Goal: Download file/media

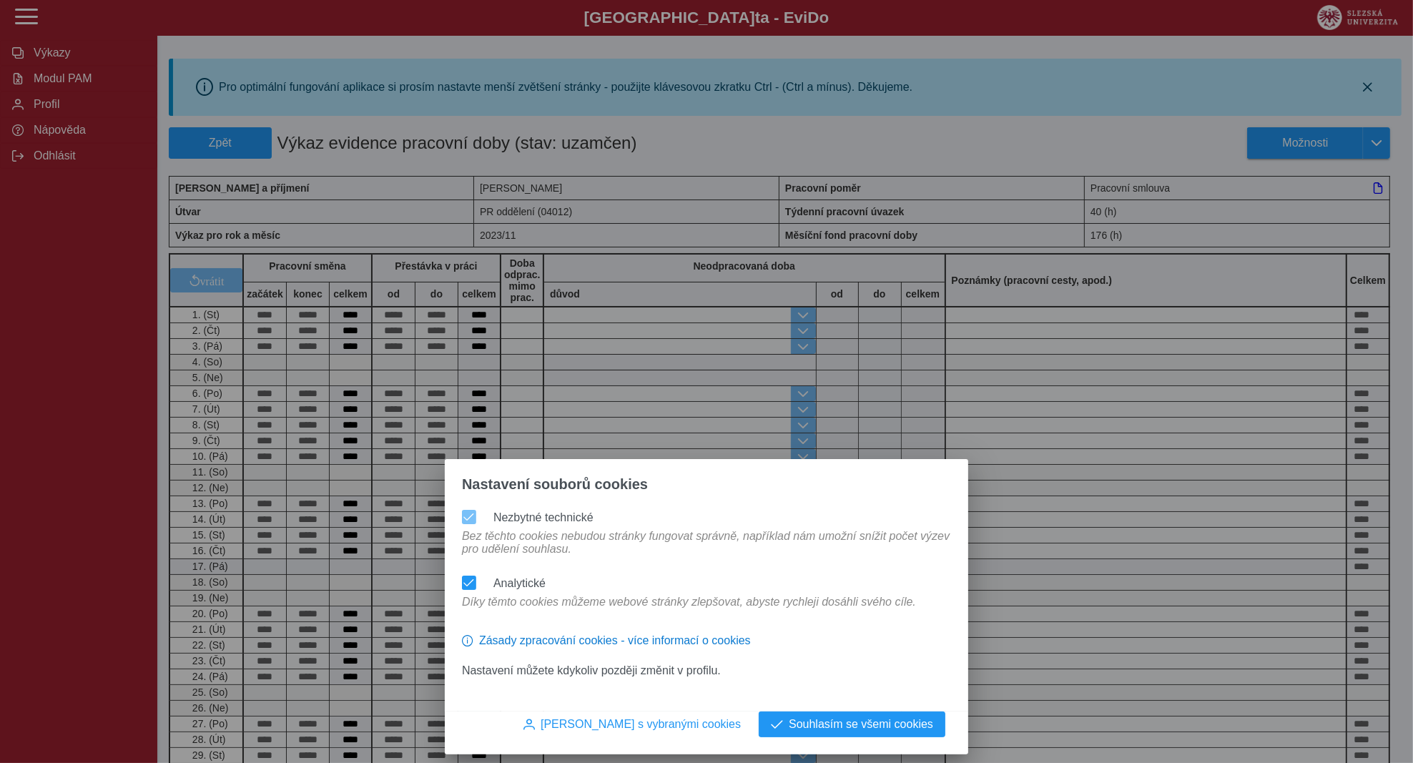
click at [71, 77] on div "Nastavení souborů cookies Nezbytné technické Bez těchto cookies nebudou stránky…" at bounding box center [706, 381] width 1413 height 763
click at [67, 80] on div "Nastavení souborů cookies Nezbytné technické Bez těchto cookies nebudou stránky…" at bounding box center [706, 381] width 1413 height 763
click at [54, 54] on div "Nastavení souborů cookies Nezbytné technické Bez těchto cookies nebudou stránky…" at bounding box center [706, 381] width 1413 height 763
drag, startPoint x: 803, startPoint y: 724, endPoint x: 793, endPoint y: 700, distance: 25.6
click at [803, 723] on span "Souhlasím se všemi cookies" at bounding box center [861, 724] width 144 height 13
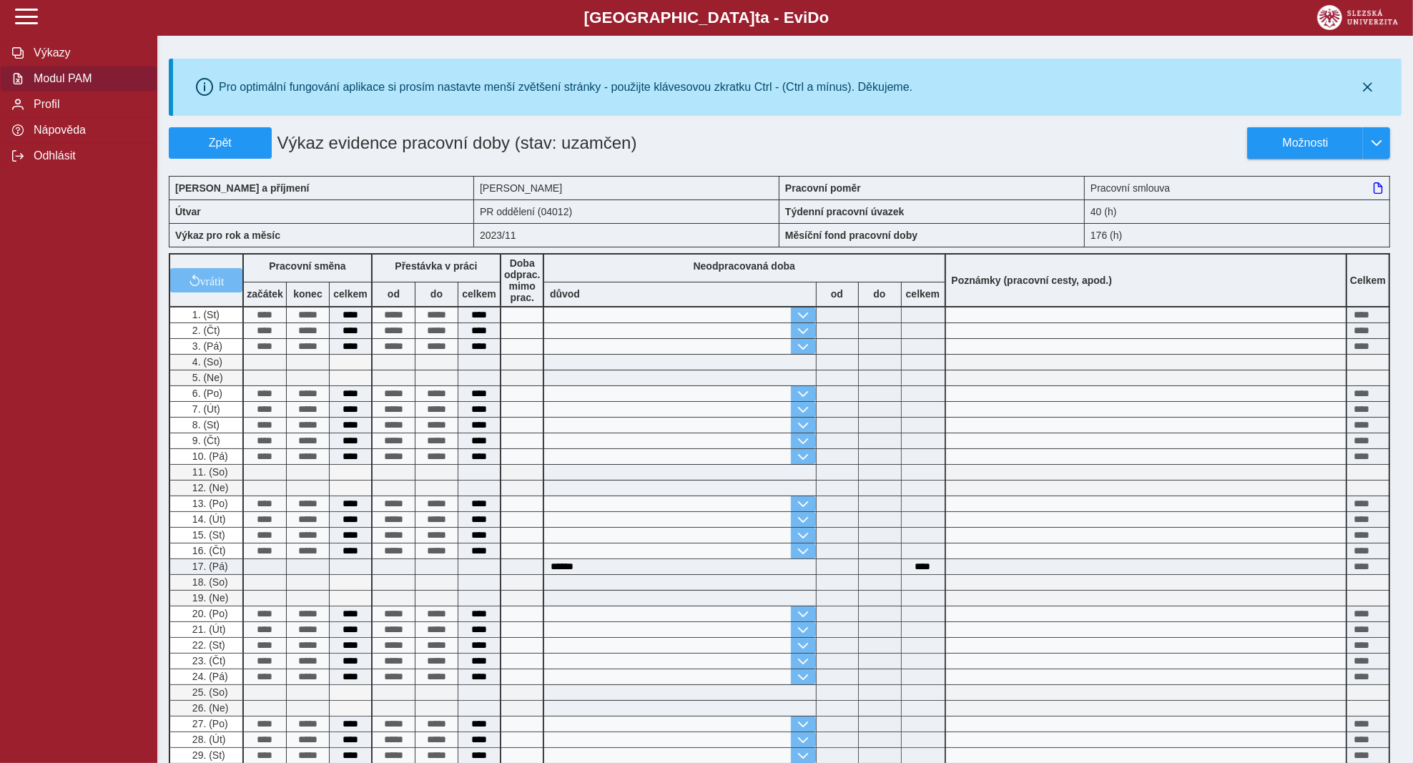
click at [58, 80] on span "Modul PAM" at bounding box center [87, 78] width 116 height 13
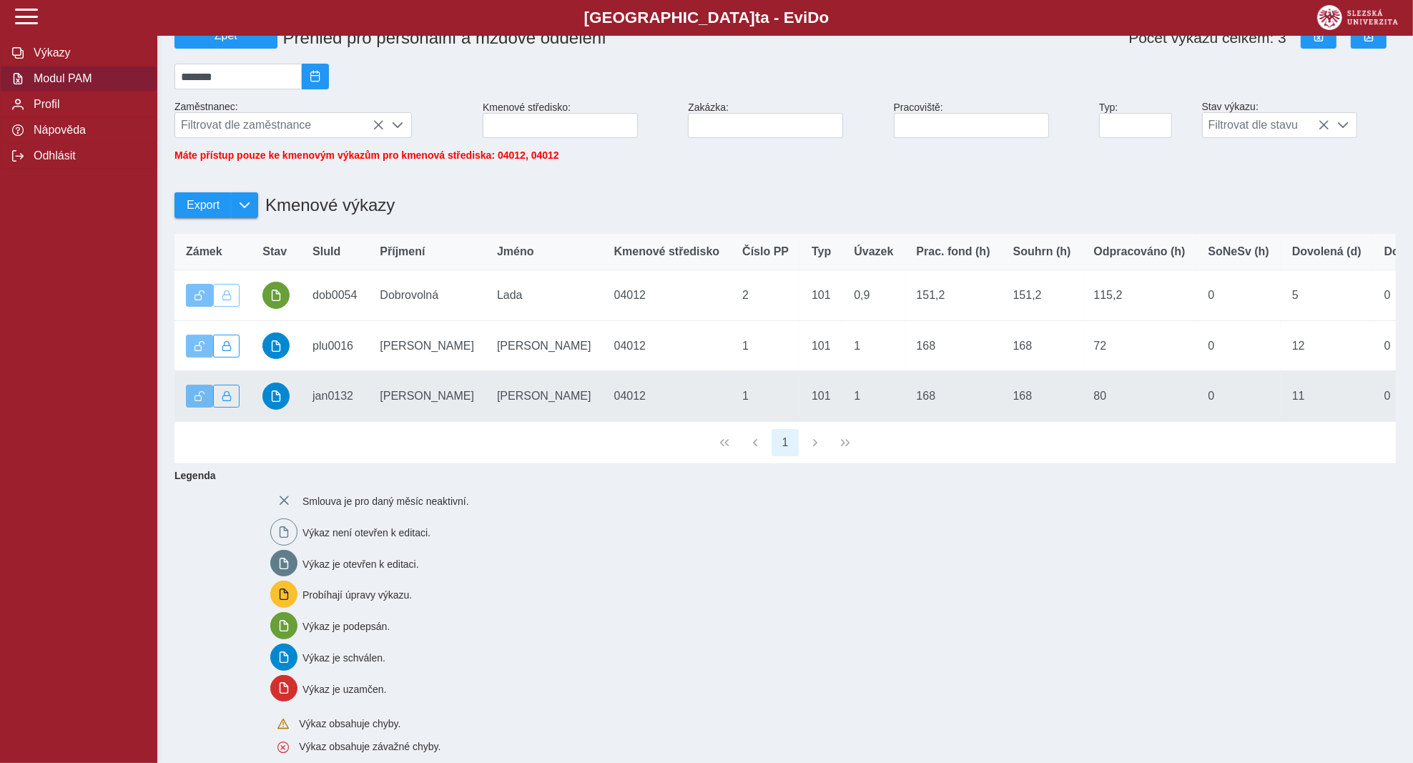
scroll to position [109, 0]
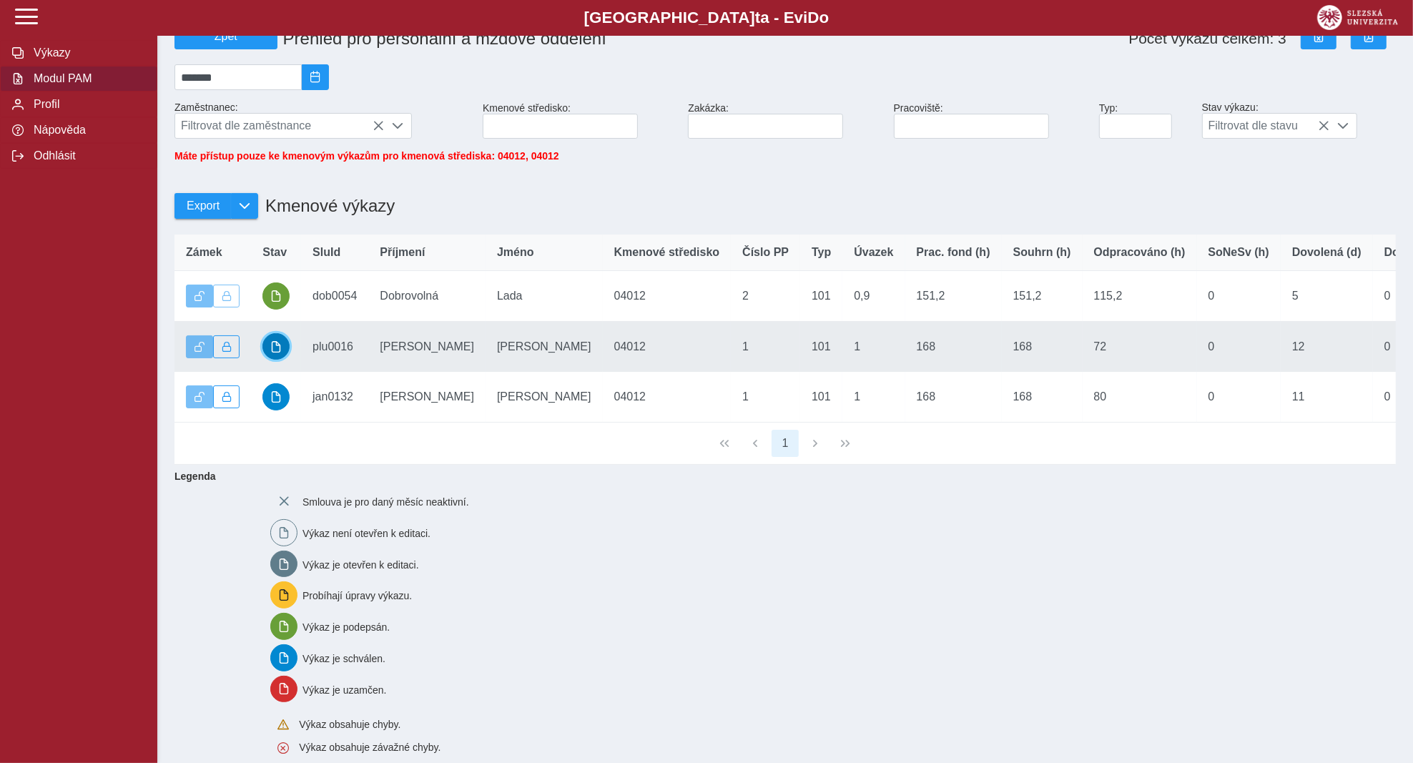
click at [271, 347] on span "button" at bounding box center [275, 346] width 11 height 11
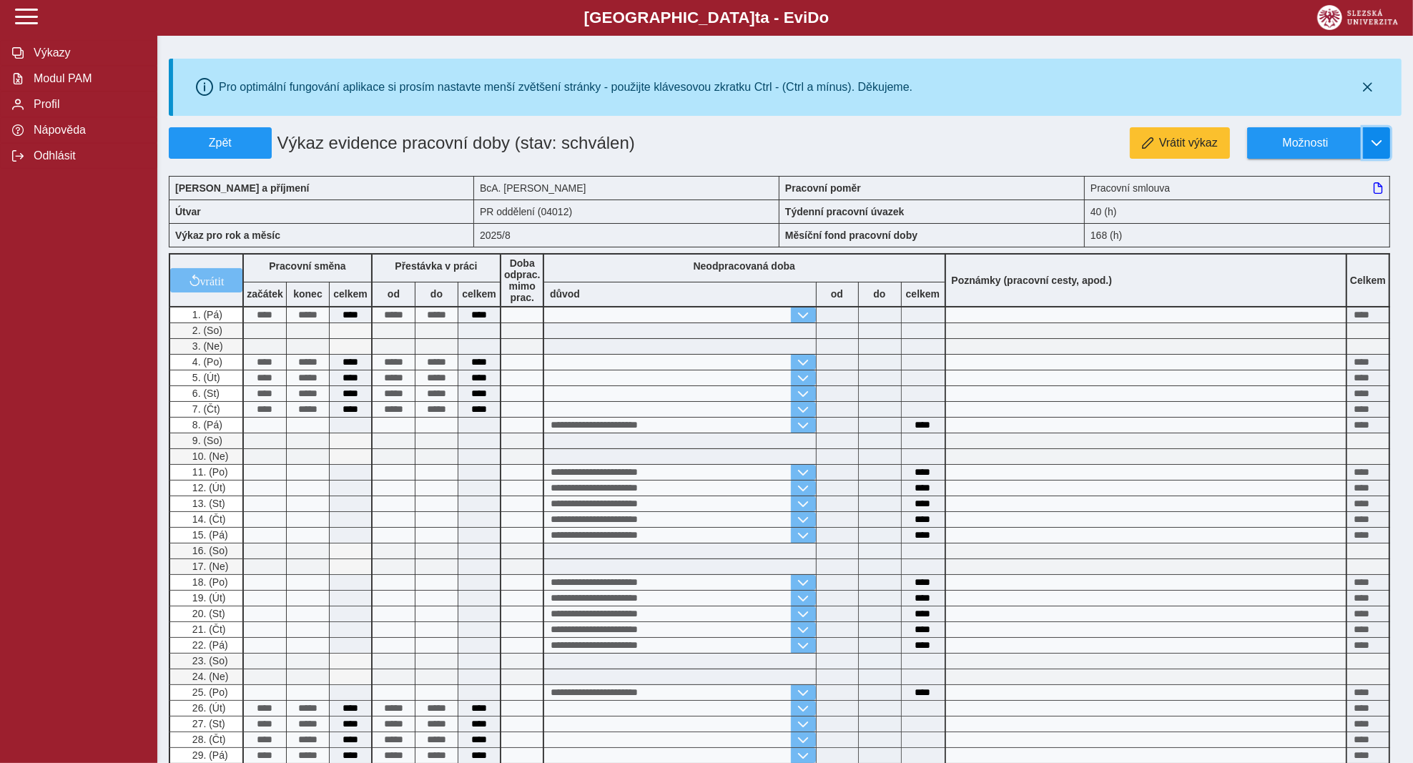
click at [1379, 140] on span "button" at bounding box center [1376, 142] width 11 height 11
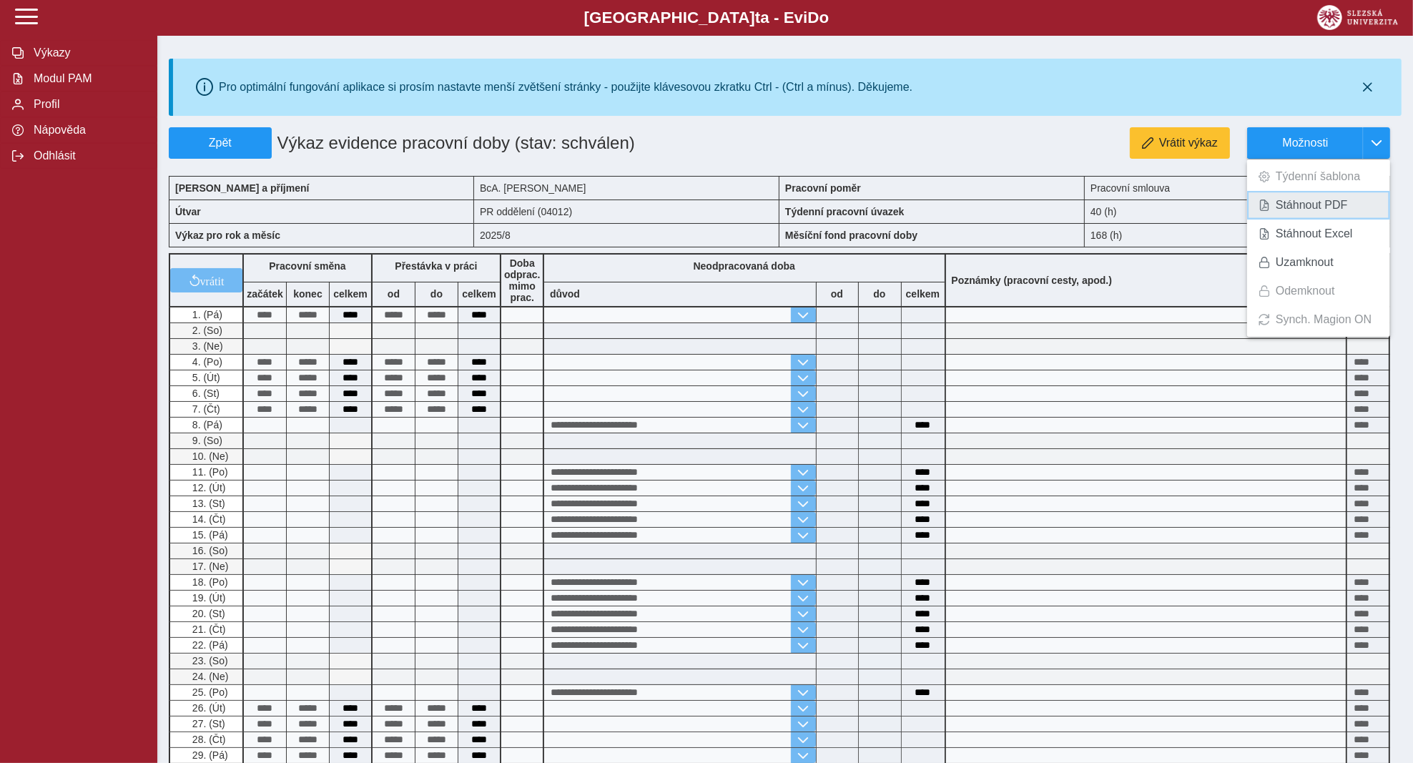
click at [1308, 200] on span "Stáhnout PDF" at bounding box center [1312, 205] width 72 height 11
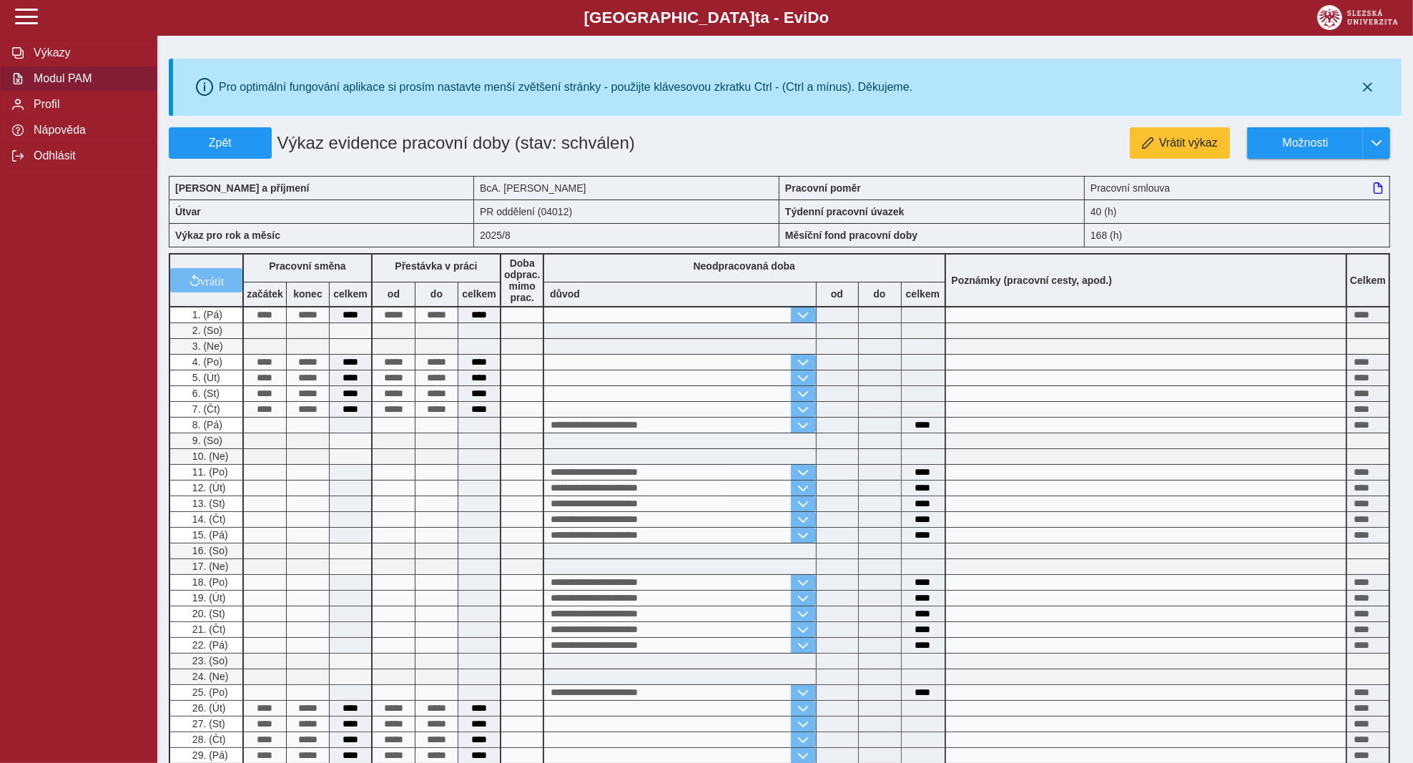
click at [49, 79] on span "Modul PAM" at bounding box center [87, 78] width 116 height 13
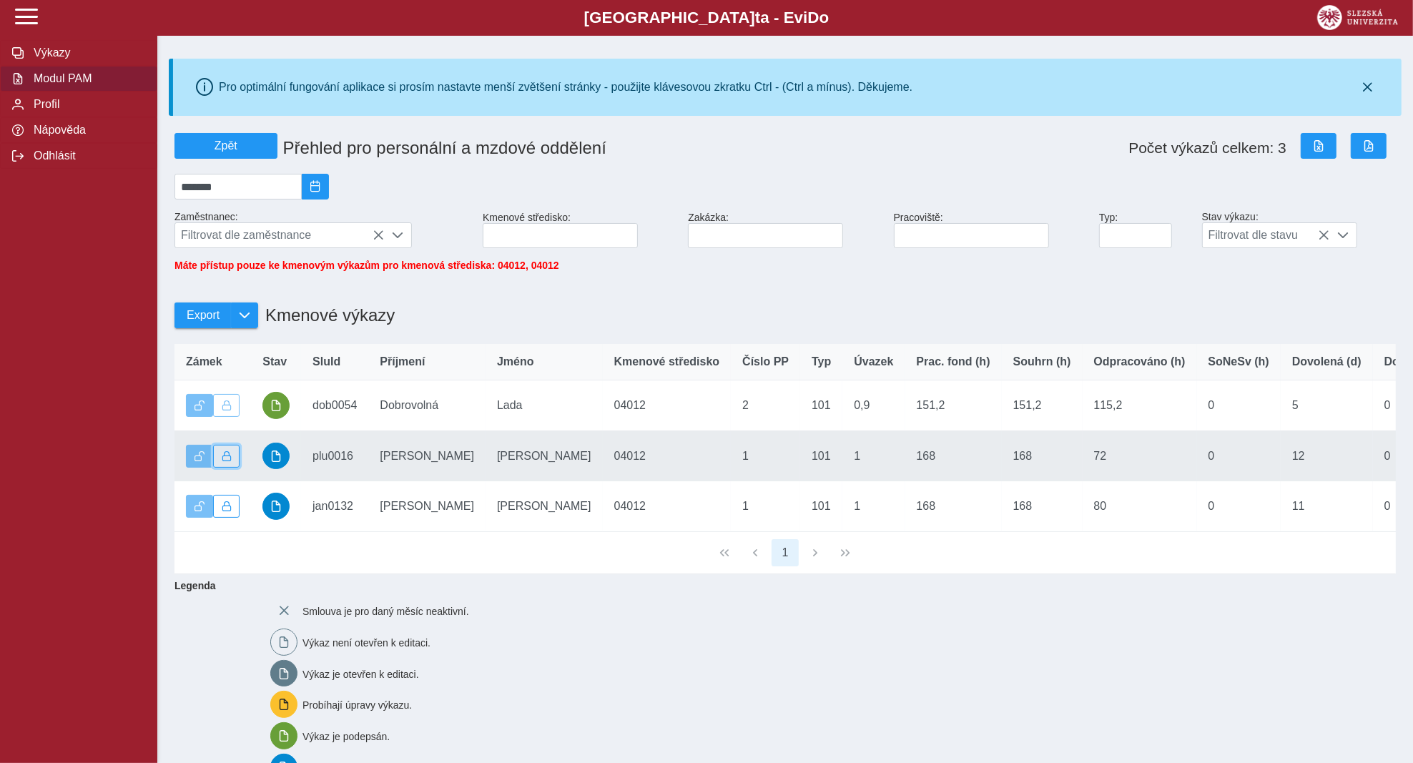
click at [229, 458] on span "button" at bounding box center [227, 456] width 10 height 10
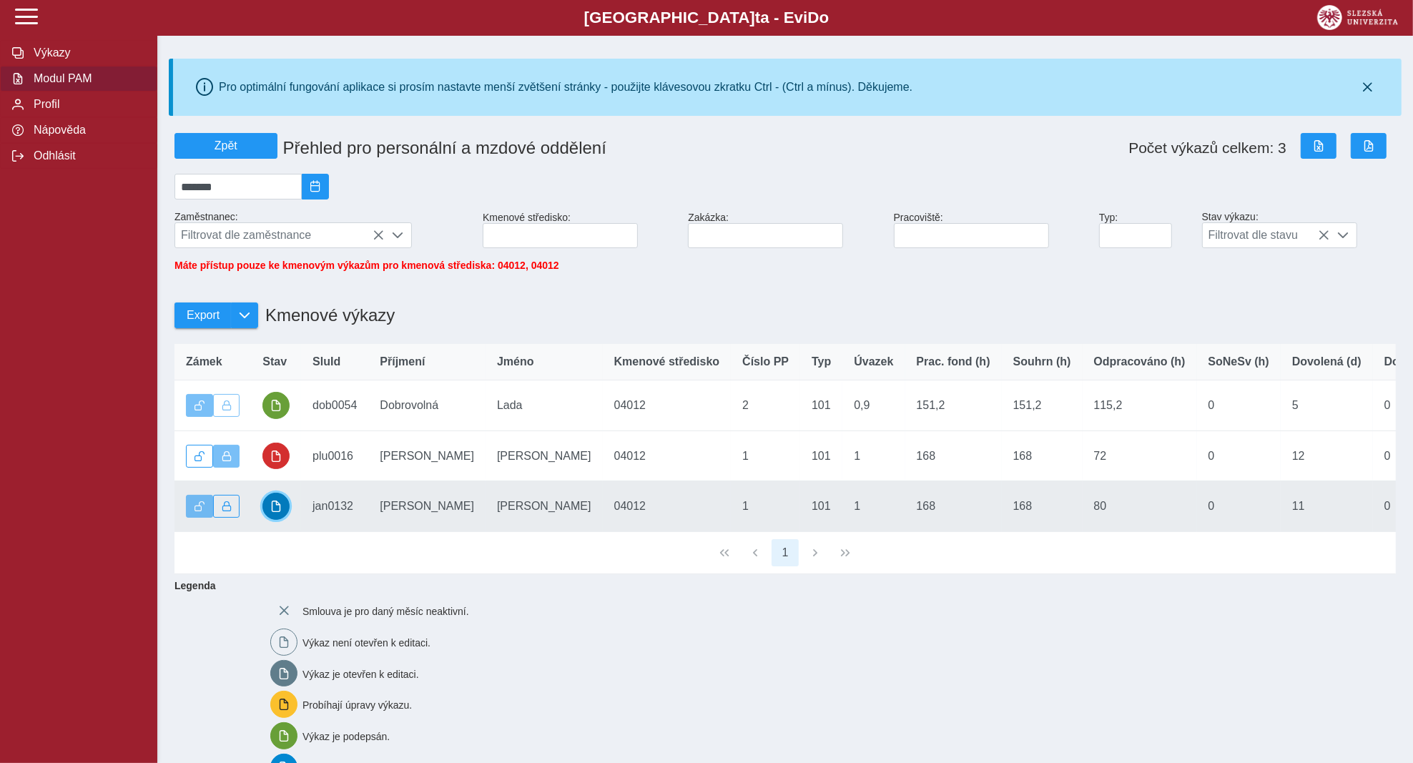
click at [274, 507] on span "button" at bounding box center [275, 506] width 11 height 11
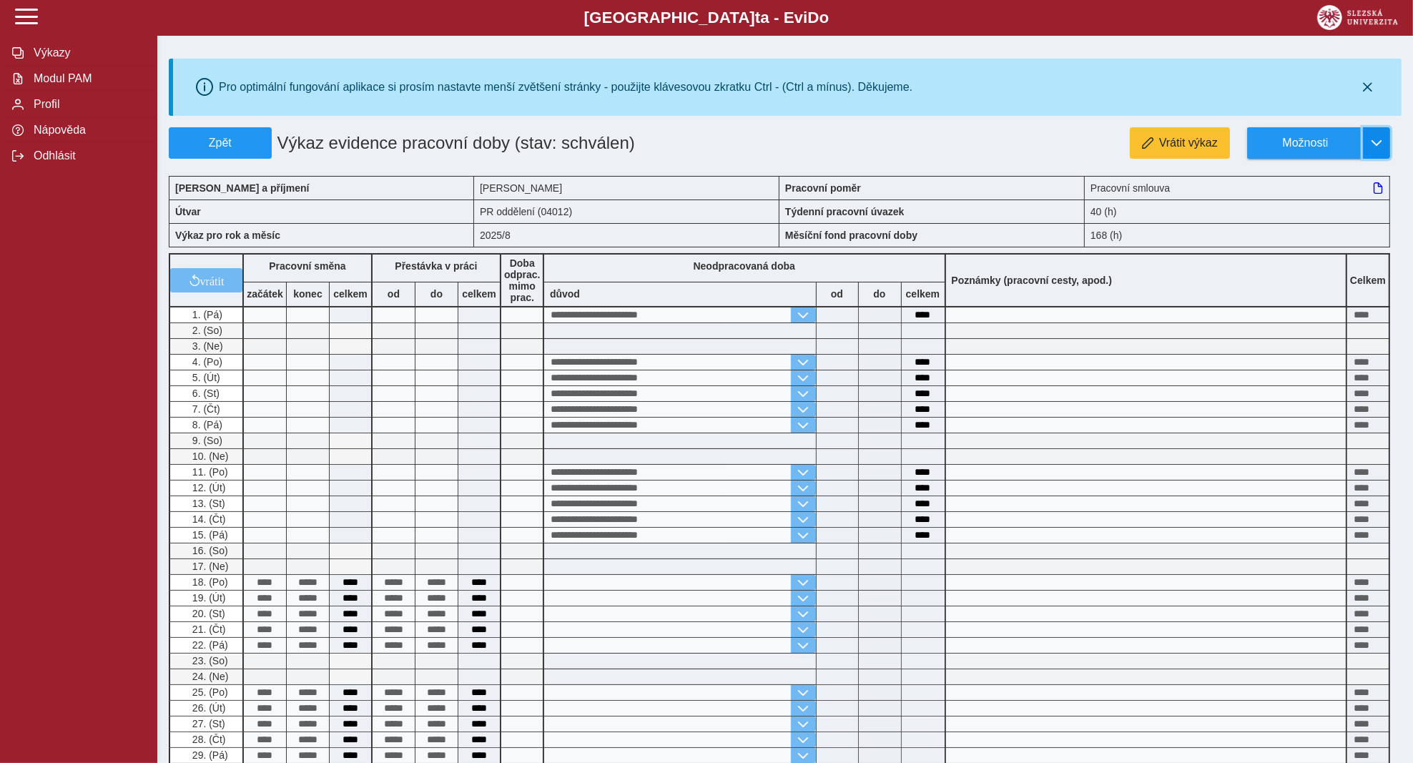
click at [1372, 136] on button "button" at bounding box center [1376, 142] width 27 height 31
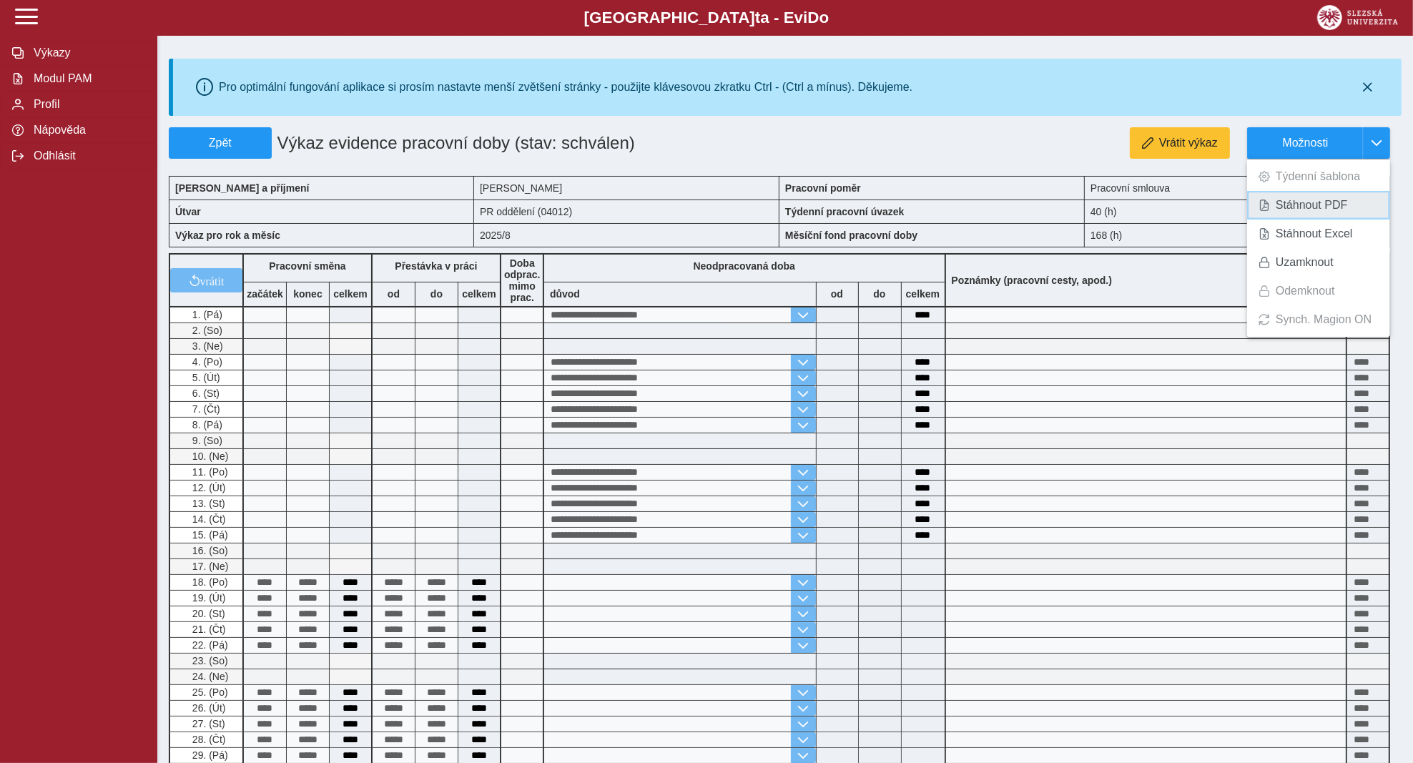
click at [1320, 205] on span "Stáhnout PDF" at bounding box center [1312, 205] width 72 height 11
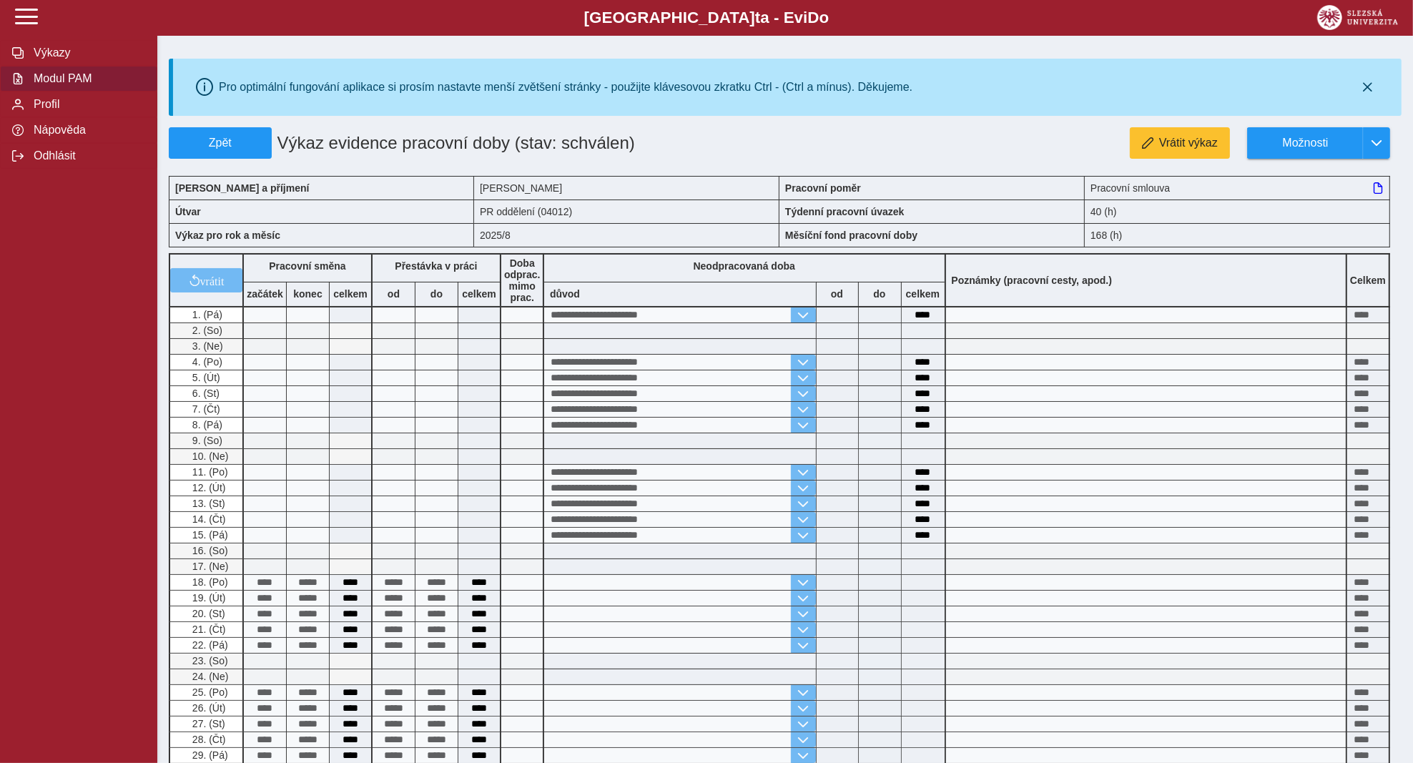
click at [68, 82] on span "Modul PAM" at bounding box center [87, 78] width 116 height 13
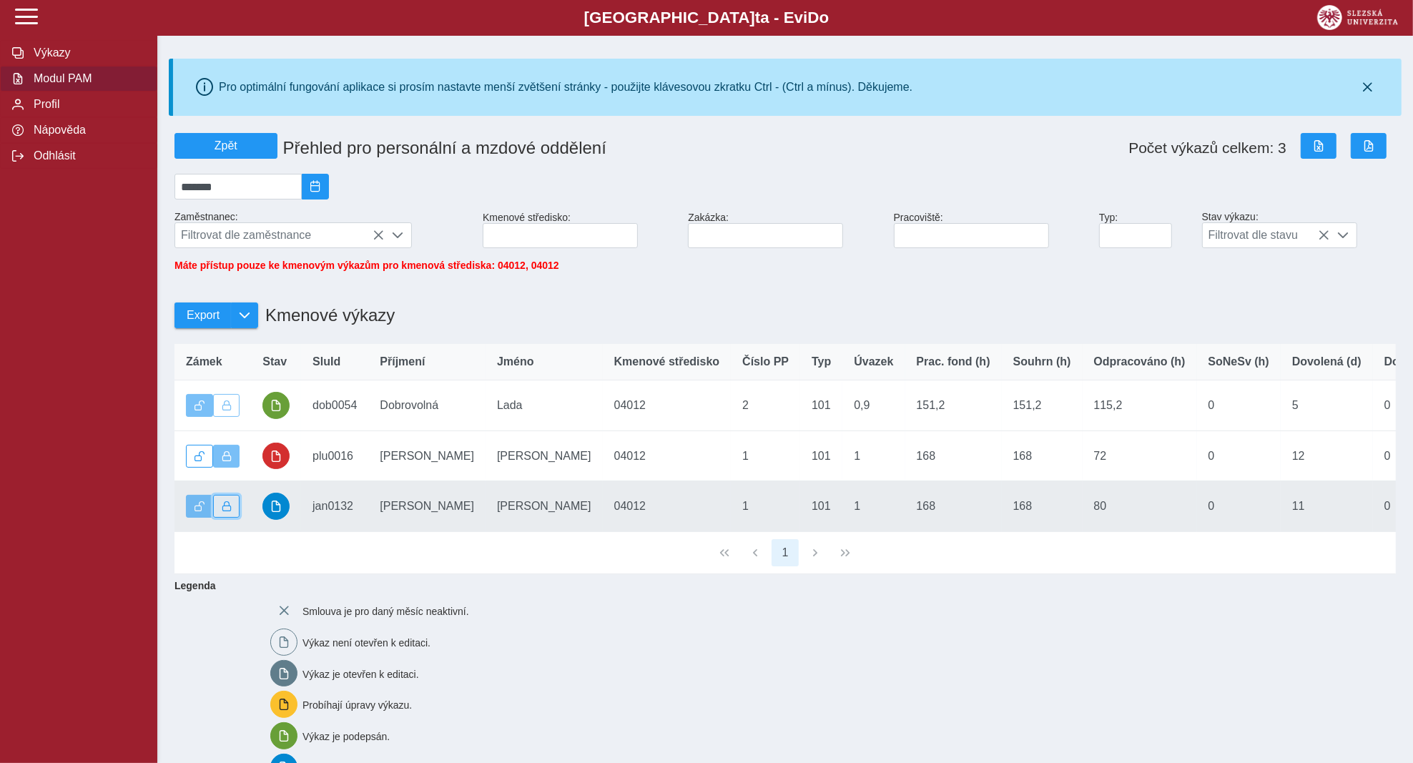
click at [230, 506] on span "button" at bounding box center [227, 506] width 10 height 10
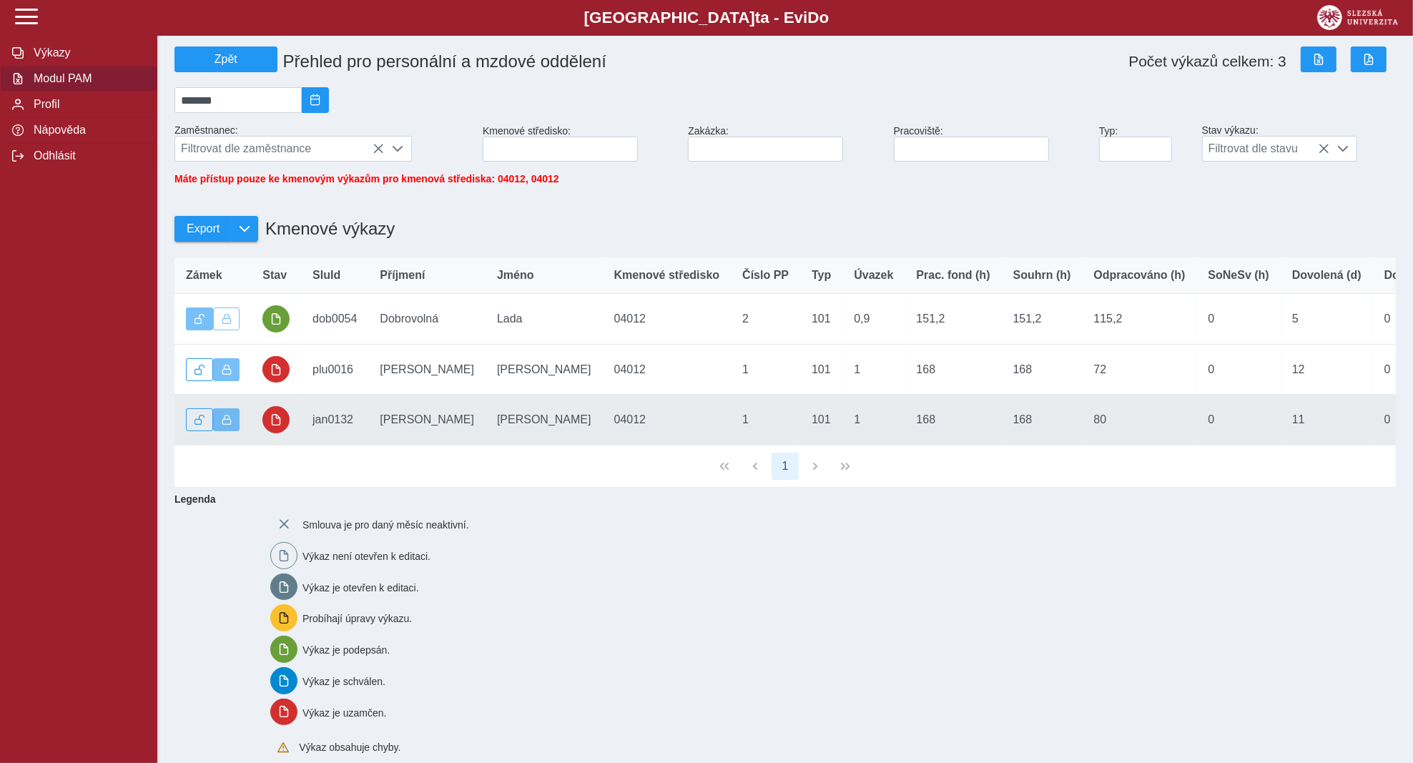
scroll to position [122, 0]
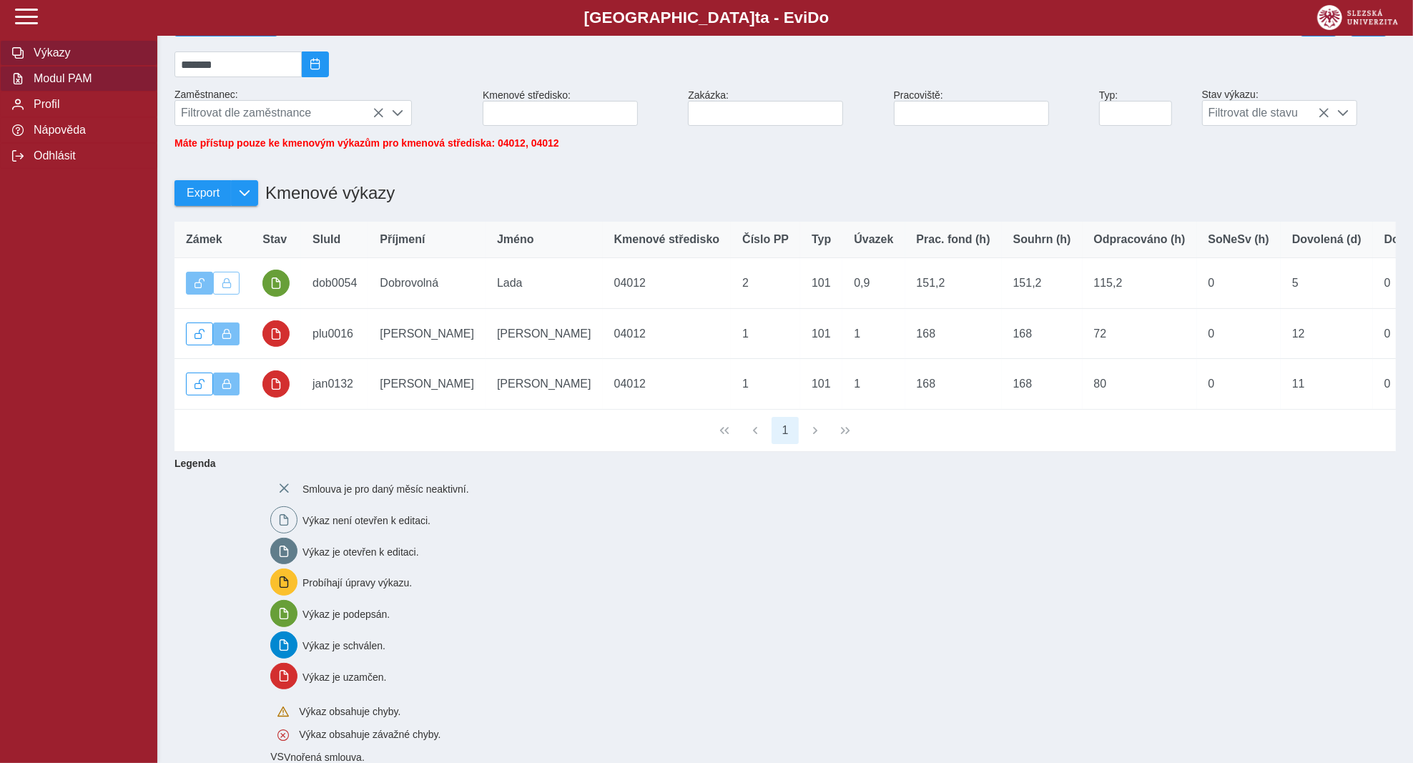
click at [55, 57] on span "Výkazy" at bounding box center [87, 52] width 116 height 13
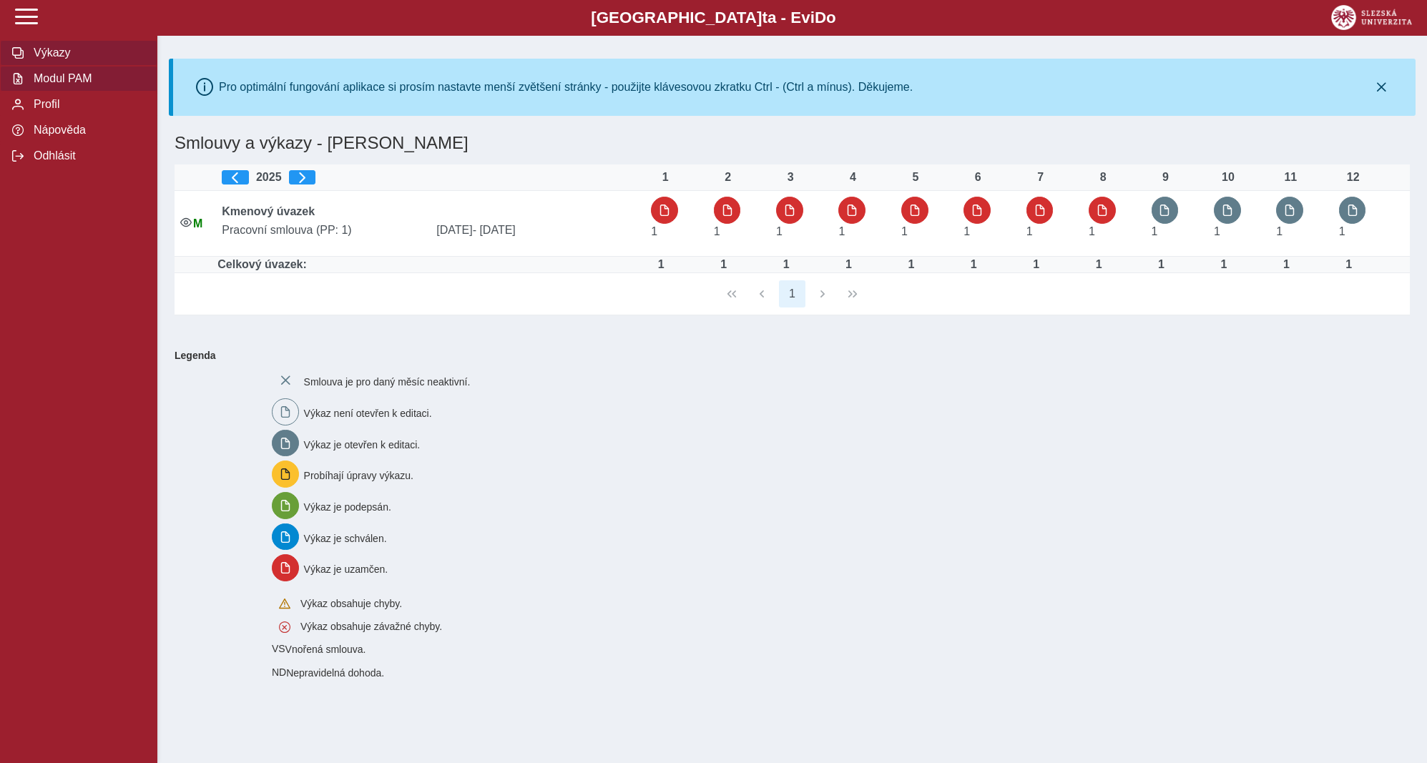
click at [59, 78] on span "Modul PAM" at bounding box center [87, 78] width 116 height 13
